Goal: Task Accomplishment & Management: Complete application form

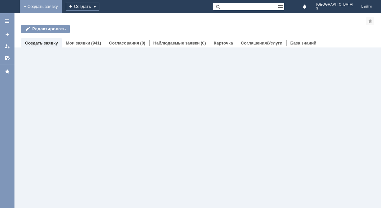
click at [62, 4] on link "+ Создать заявку" at bounding box center [41, 6] width 42 height 13
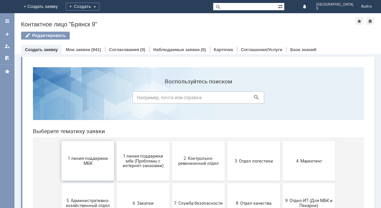
click at [80, 159] on span "1 линия поддержки МБК" at bounding box center [88, 161] width 49 height 10
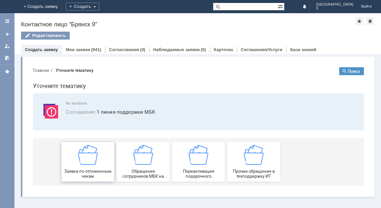
click at [86, 161] on img at bounding box center [88, 155] width 20 height 20
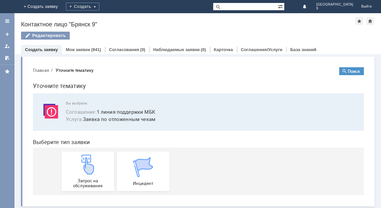
click at [86, 161] on img at bounding box center [88, 164] width 20 height 20
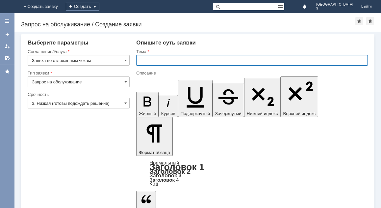
click at [142, 60] on input "text" at bounding box center [252, 60] width 232 height 11
type input "Отложенный чек."
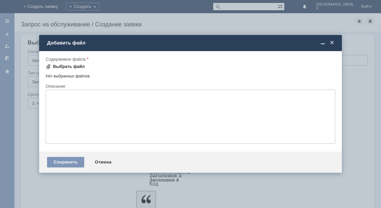
click at [69, 64] on div "Выбрать файл" at bounding box center [69, 66] width 32 height 5
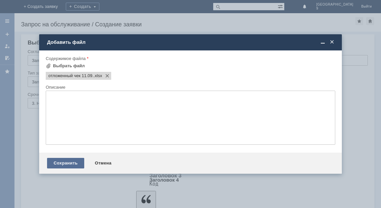
click at [72, 164] on div "Сохранить" at bounding box center [65, 163] width 37 height 11
